Goal: Transaction & Acquisition: Register for event/course

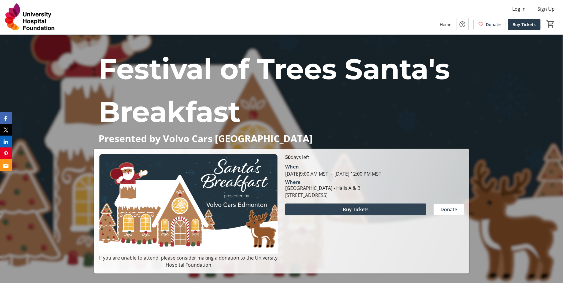
click at [366, 206] on span "Buy Tickets" at bounding box center [356, 209] width 26 height 7
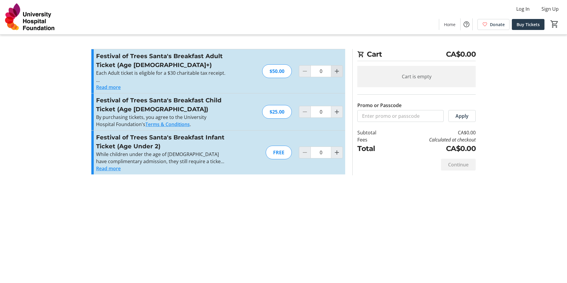
click at [340, 72] on mat-icon "Increment by one" at bounding box center [336, 71] width 7 height 7
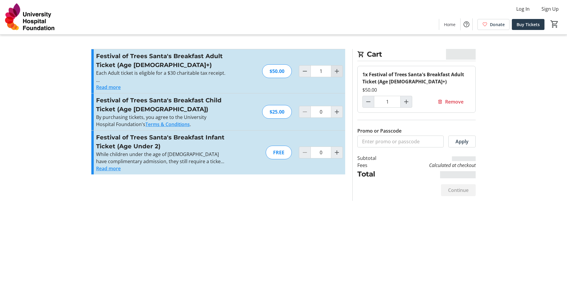
click at [340, 72] on mat-icon "Increment by one" at bounding box center [336, 71] width 7 height 7
type input "2"
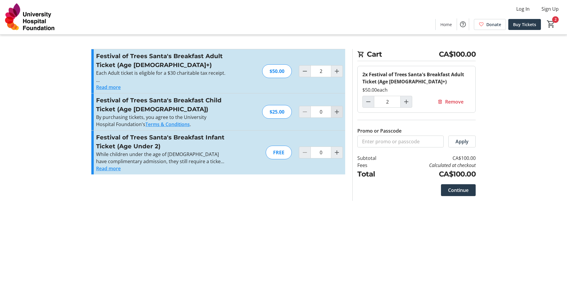
click at [334, 115] on mat-icon "Increment by one" at bounding box center [336, 111] width 7 height 7
type input "2"
